Goal: Information Seeking & Learning: Learn about a topic

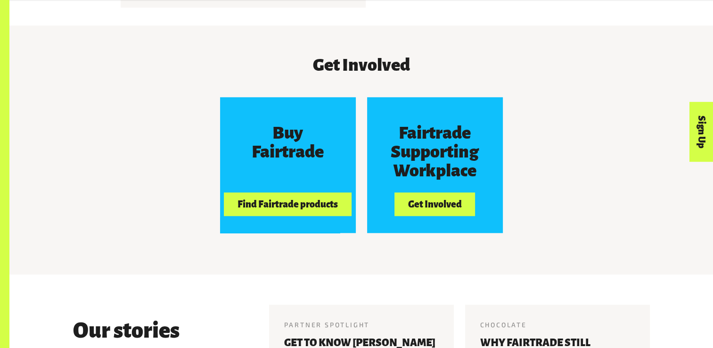
scroll to position [899, 0]
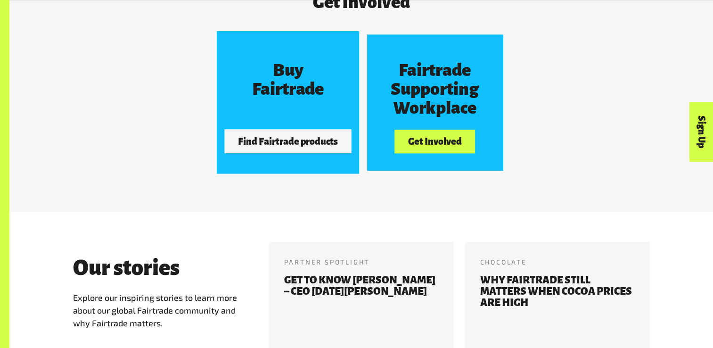
click at [263, 147] on button "Find Fairtrade products" at bounding box center [287, 141] width 127 height 24
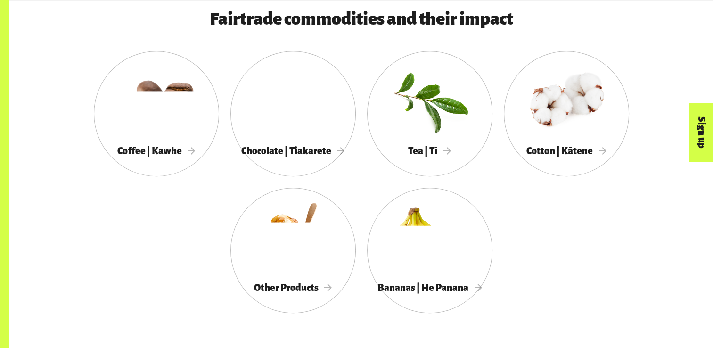
scroll to position [526, 0]
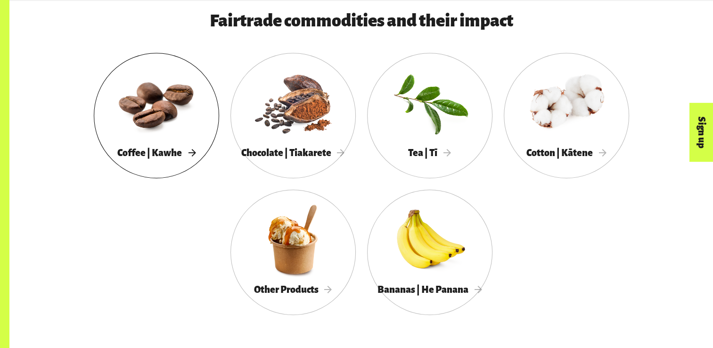
click at [146, 158] on span "Coffee | Kawhe" at bounding box center [156, 152] width 78 height 10
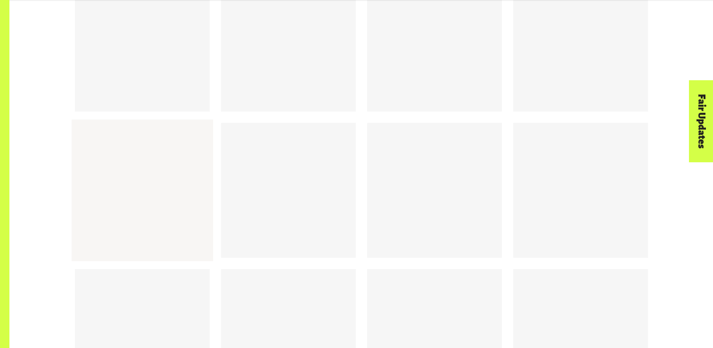
scroll to position [2076, 0]
